Goal: Task Accomplishment & Management: Complete application form

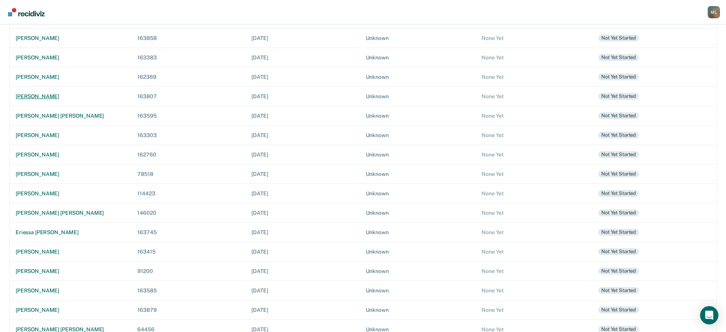
scroll to position [128, 0]
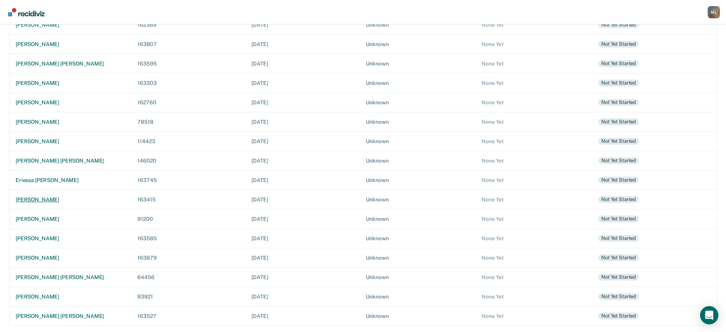
click at [38, 201] on div "[PERSON_NAME]" at bounding box center [70, 200] width 109 height 6
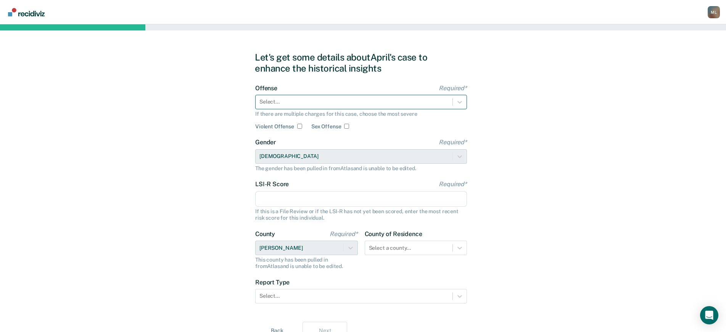
click at [312, 105] on div at bounding box center [353, 102] width 189 height 8
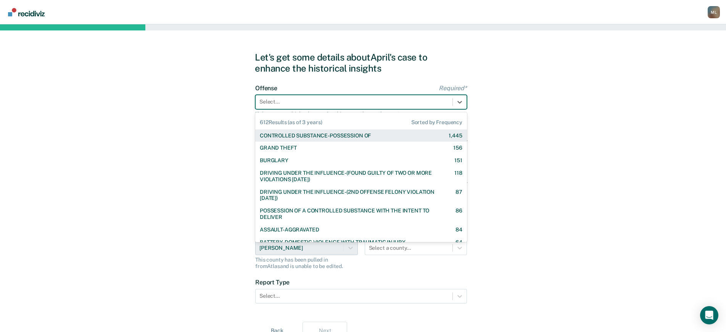
click at [312, 133] on div "CONTROLLED SUBSTANCE-POSSESSION OF" at bounding box center [315, 136] width 111 height 6
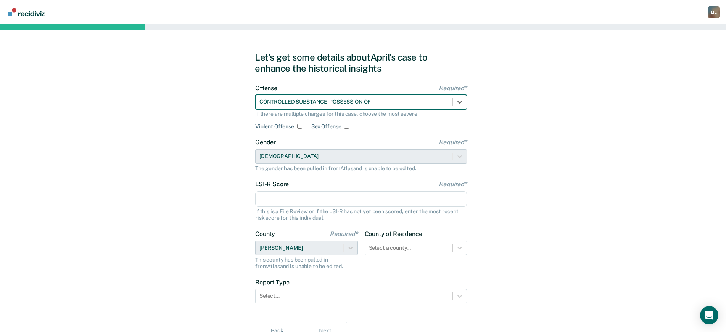
click at [295, 199] on input "LSI-R Score Required*" at bounding box center [361, 199] width 212 height 16
click at [321, 198] on input "LSI-R Score Required*" at bounding box center [361, 199] width 212 height 16
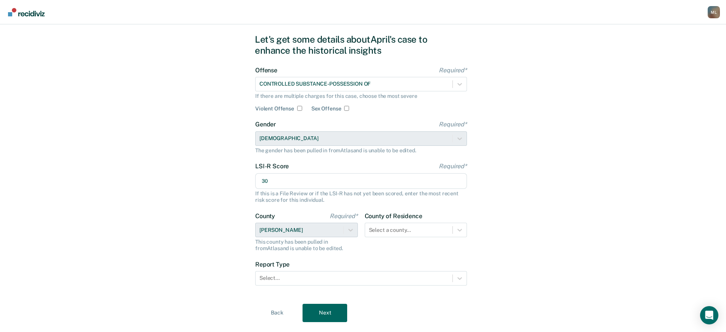
scroll to position [35, 0]
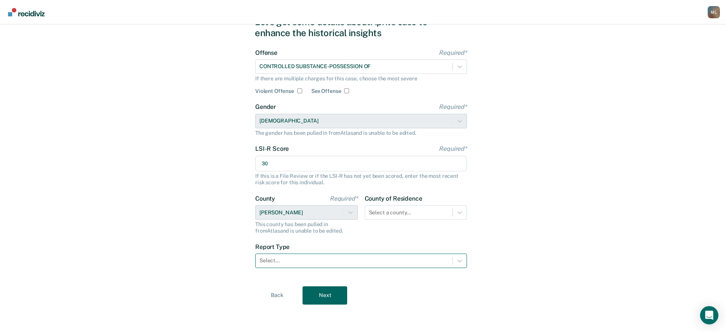
type input "30"
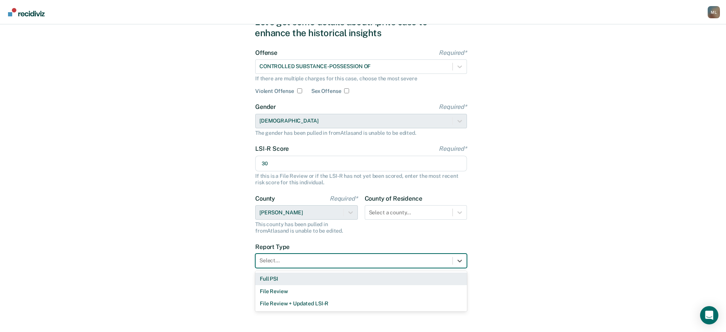
click at [289, 263] on div at bounding box center [353, 261] width 189 height 8
click at [281, 280] on div "Full PSI" at bounding box center [361, 279] width 212 height 13
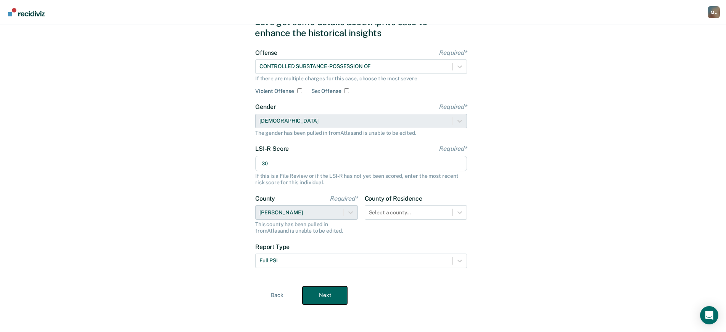
click at [331, 299] on button "Next" at bounding box center [324, 296] width 45 height 18
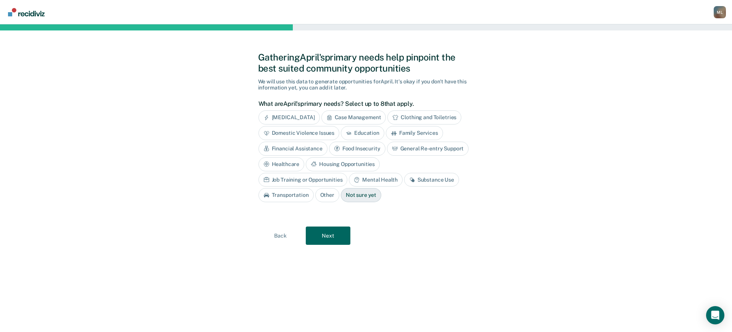
click at [349, 181] on div "Mental Health" at bounding box center [375, 180] width 53 height 14
click at [413, 180] on div "Substance Use" at bounding box center [440, 180] width 55 height 14
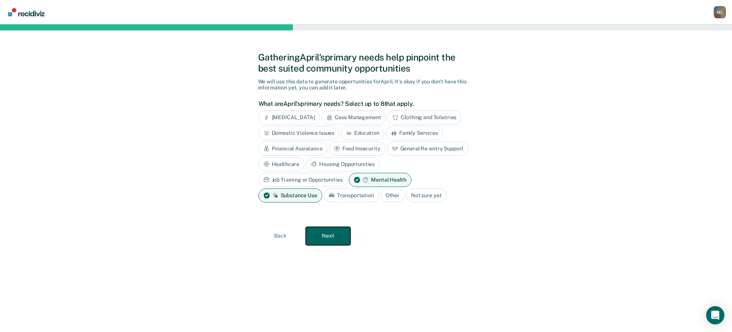
click at [334, 234] on button "Next" at bounding box center [328, 236] width 45 height 18
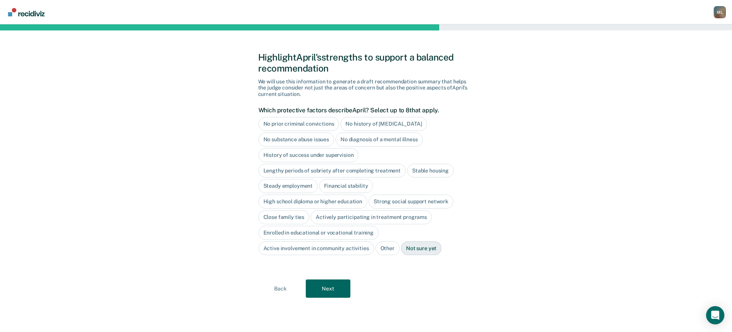
click at [301, 206] on div "High school diploma or higher education" at bounding box center [313, 202] width 109 height 14
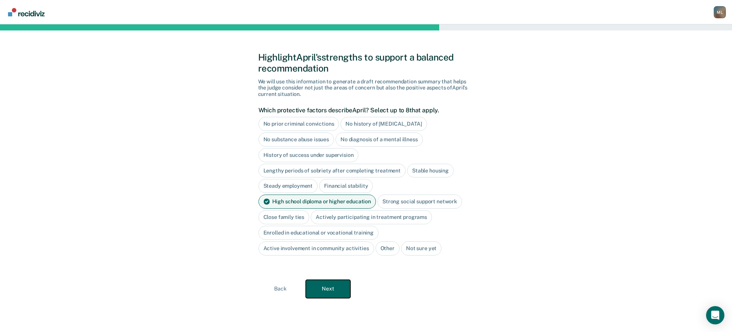
click at [328, 283] on button "Next" at bounding box center [328, 289] width 45 height 18
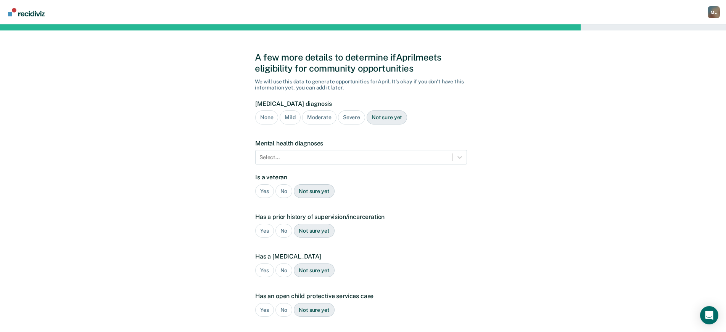
click at [390, 118] on div "Not sure yet" at bounding box center [386, 118] width 40 height 14
click at [318, 157] on div at bounding box center [353, 158] width 189 height 8
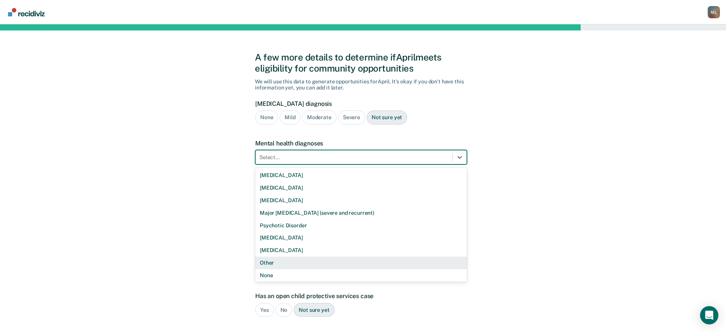
click at [286, 265] on div "Other" at bounding box center [361, 263] width 212 height 13
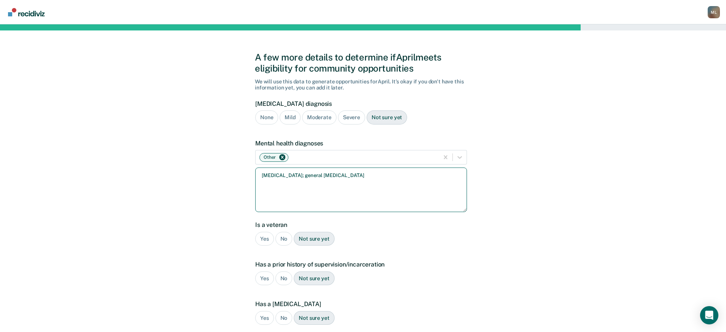
type textarea "[MEDICAL_DATA]; general [MEDICAL_DATA]"
click at [284, 240] on div "No" at bounding box center [283, 239] width 17 height 14
click at [282, 279] on div "No" at bounding box center [283, 279] width 17 height 14
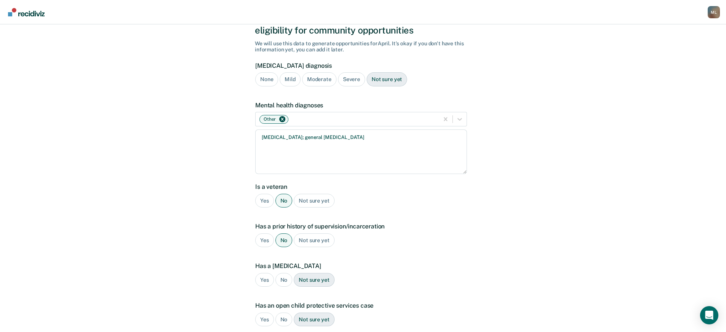
click at [286, 276] on div "No" at bounding box center [283, 280] width 17 height 14
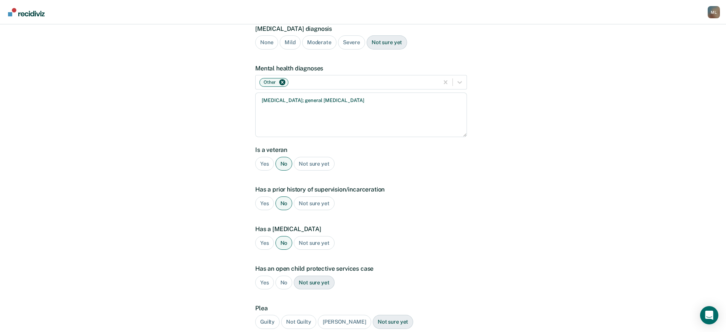
scroll to position [114, 0]
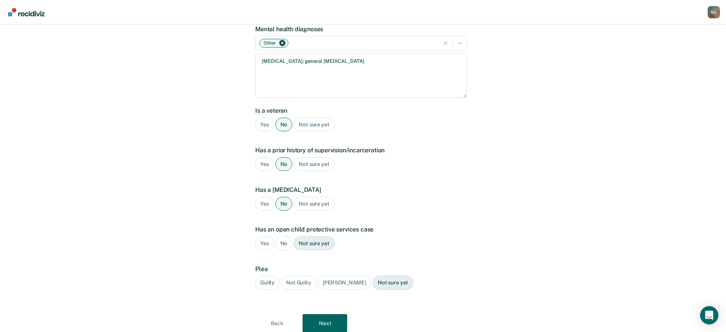
click at [281, 244] on div "No" at bounding box center [283, 244] width 17 height 14
click at [266, 284] on div "Guilty" at bounding box center [267, 283] width 24 height 14
click at [327, 319] on button "Next" at bounding box center [324, 324] width 45 height 18
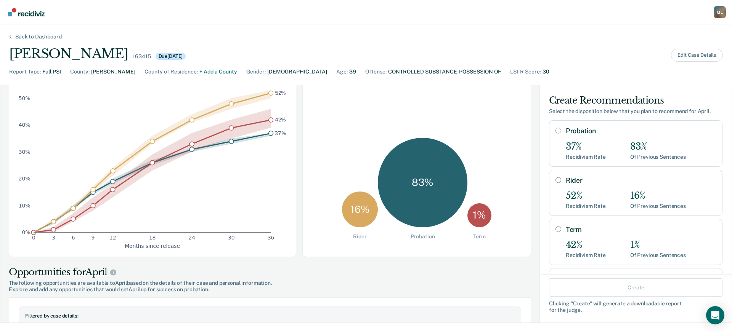
scroll to position [0, 0]
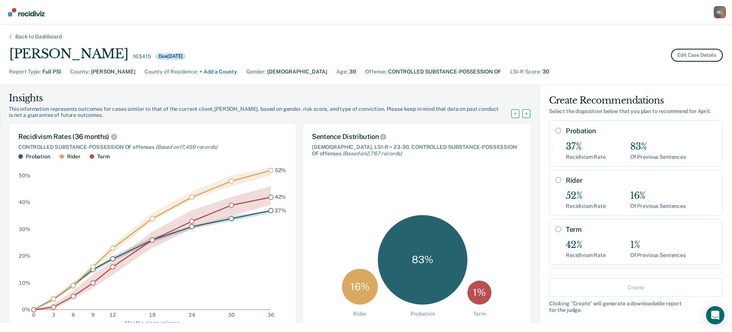
click at [699, 56] on button "Edit Case Details" at bounding box center [697, 55] width 52 height 13
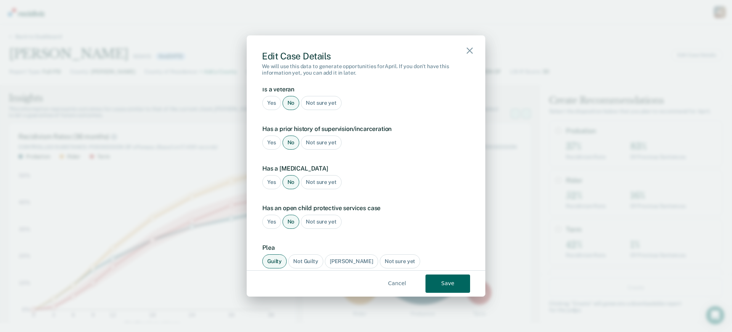
scroll to position [681, 0]
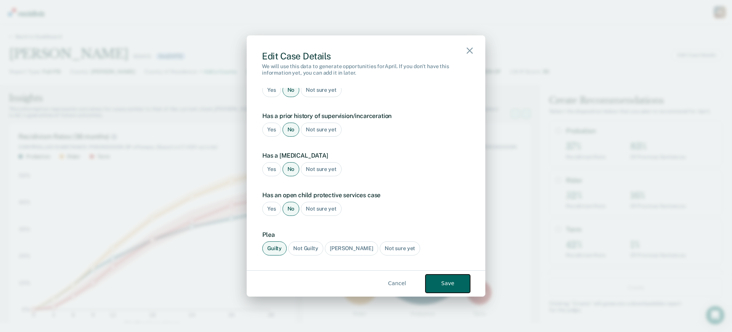
click at [444, 280] on button "Save" at bounding box center [448, 284] width 45 height 18
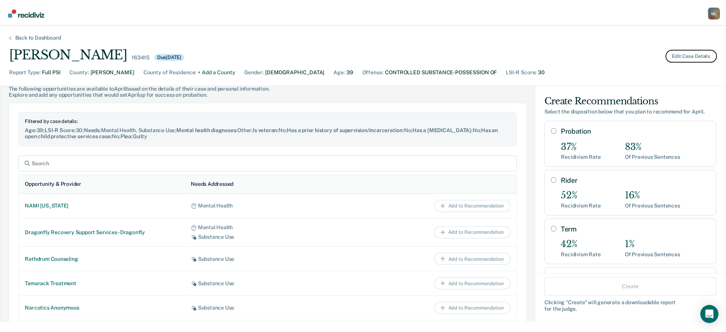
scroll to position [305, 0]
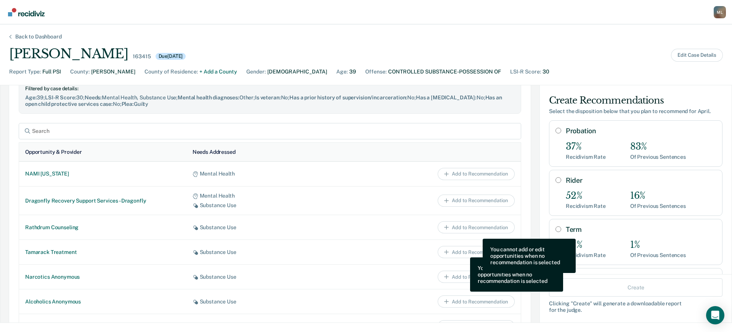
click at [566, 184] on label "Rider" at bounding box center [641, 181] width 150 height 8
click at [561, 183] on input "Rider" at bounding box center [559, 180] width 6 height 6
radio input "true"
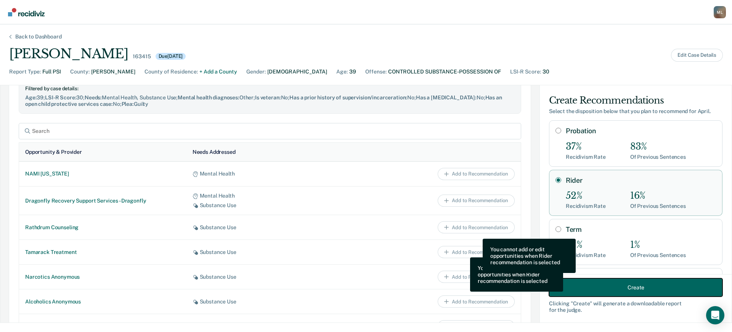
click at [630, 290] on button "Create" at bounding box center [635, 288] width 173 height 18
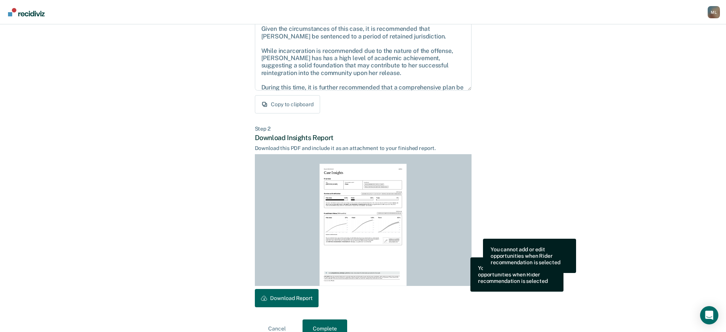
scroll to position [102, 0]
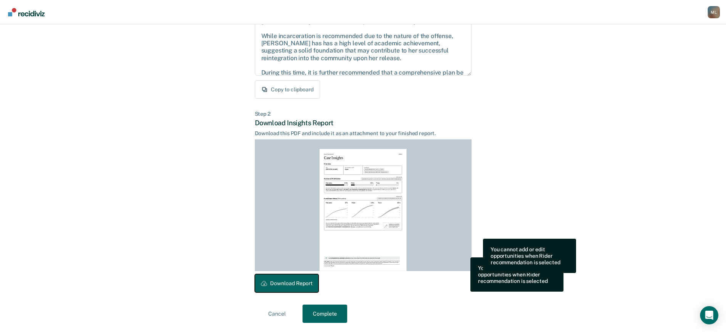
click at [306, 283] on button "Download Report" at bounding box center [287, 284] width 64 height 18
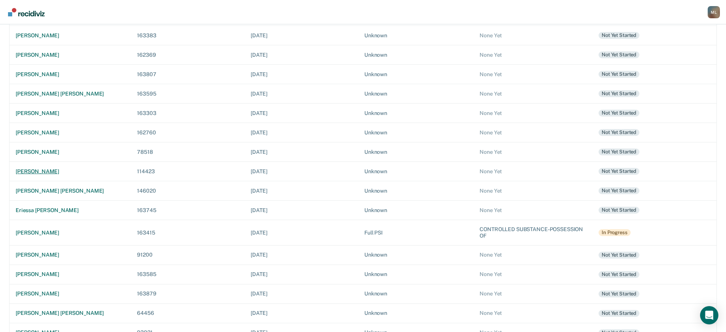
scroll to position [135, 0]
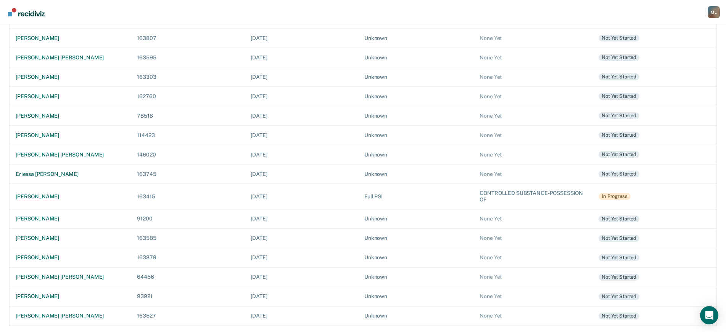
click at [44, 197] on div "[PERSON_NAME]" at bounding box center [70, 197] width 109 height 6
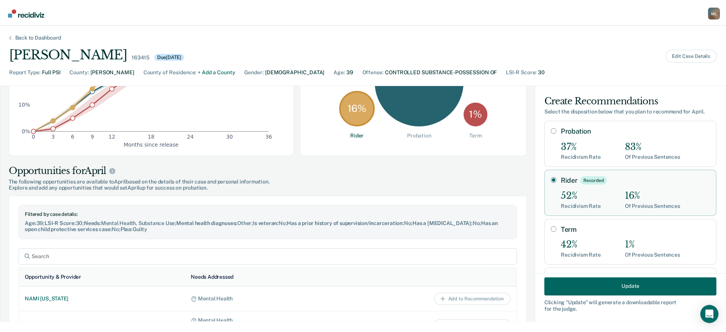
scroll to position [191, 0]
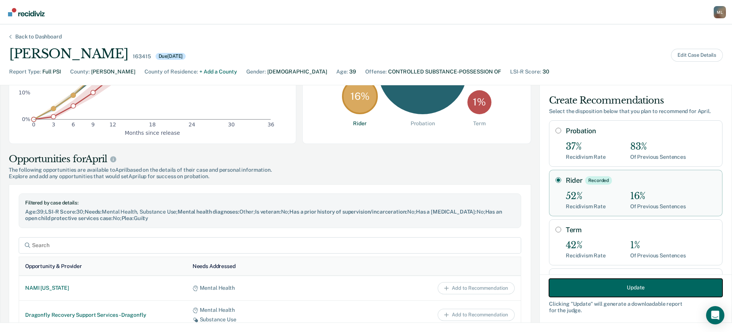
click at [611, 291] on button "Update" at bounding box center [635, 288] width 173 height 18
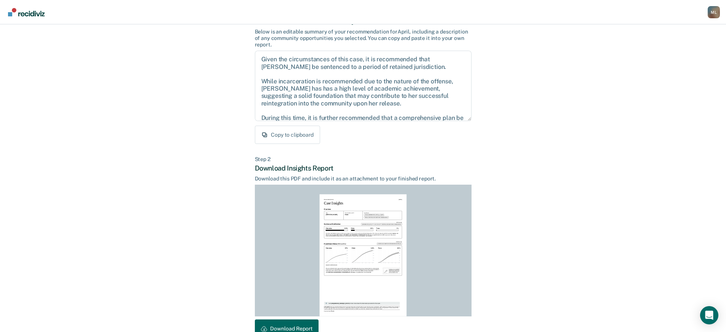
scroll to position [102, 0]
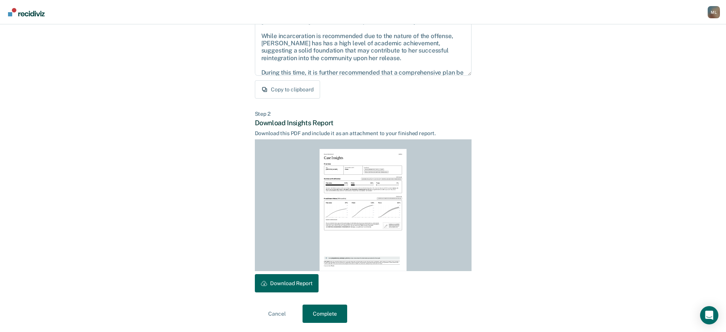
click at [348, 317] on div "Cancel Complete" at bounding box center [363, 314] width 217 height 18
click at [338, 316] on button "Complete" at bounding box center [324, 314] width 45 height 18
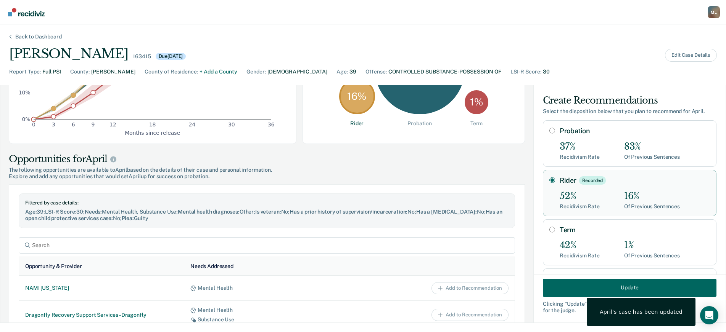
scroll to position [0, 0]
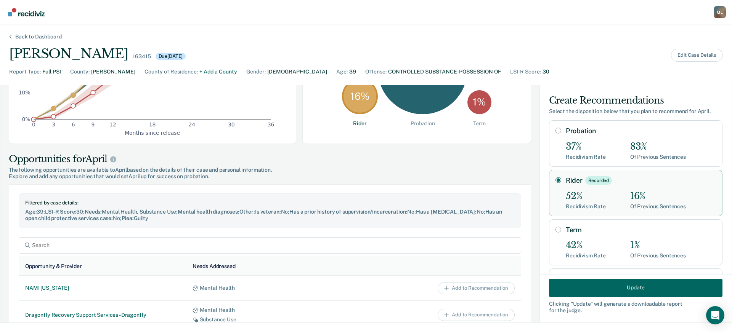
click at [719, 12] on div "M L" at bounding box center [720, 12] width 12 height 12
click at [666, 40] on link "Go to PSI Case Dashboard" at bounding box center [688, 40] width 64 height 6
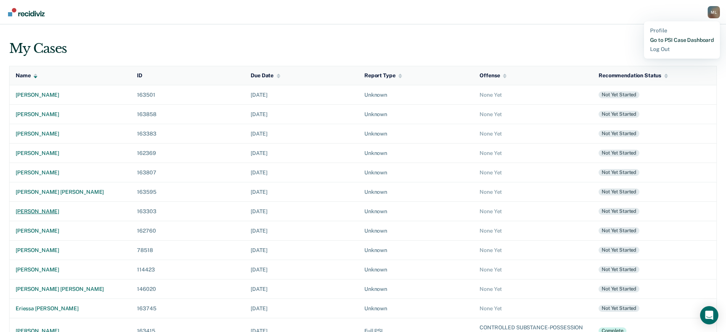
scroll to position [135, 0]
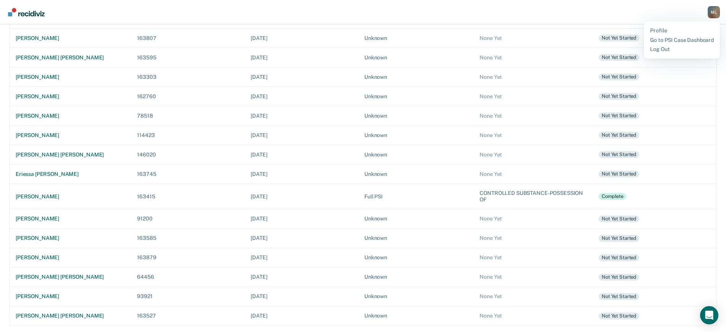
click at [713, 8] on div "M L" at bounding box center [713, 12] width 12 height 12
click at [717, 11] on div "M L" at bounding box center [713, 12] width 12 height 12
click at [689, 51] on link "Log Out" at bounding box center [682, 49] width 64 height 6
